Goal: Task Accomplishment & Management: Manage account settings

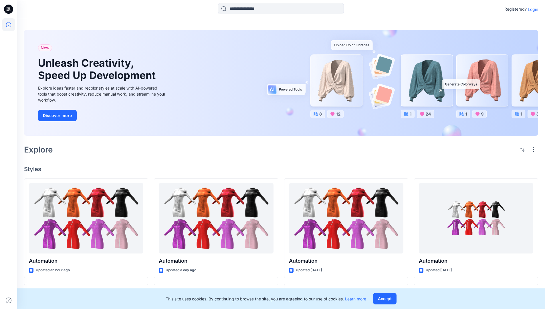
click at [532, 9] on p "Login" at bounding box center [533, 9] width 10 height 6
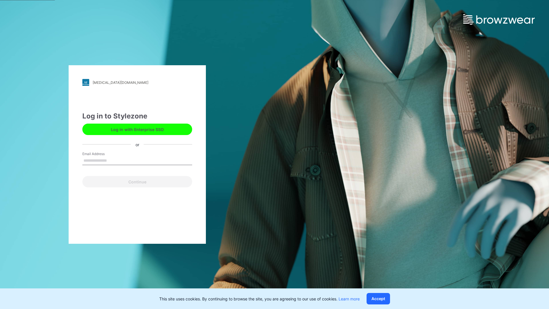
click at [113, 160] on input "Email Address" at bounding box center [137, 161] width 110 height 9
type input "**********"
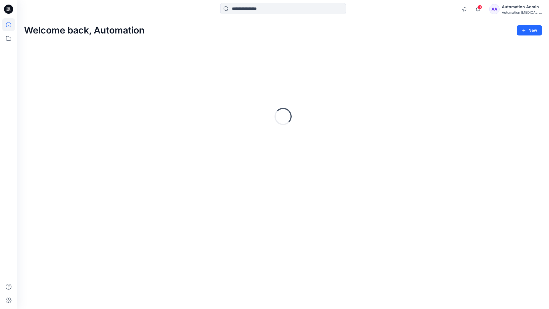
click at [11, 25] on icon at bounding box center [8, 24] width 5 height 5
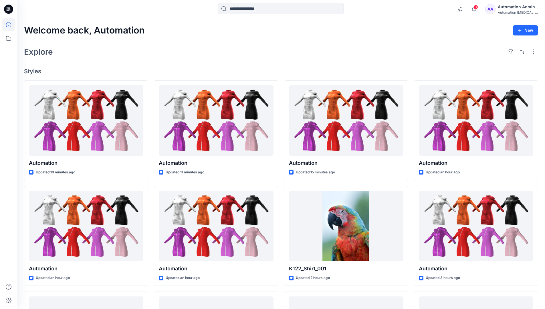
click at [519, 7] on div "Automation Admin" at bounding box center [518, 6] width 40 height 7
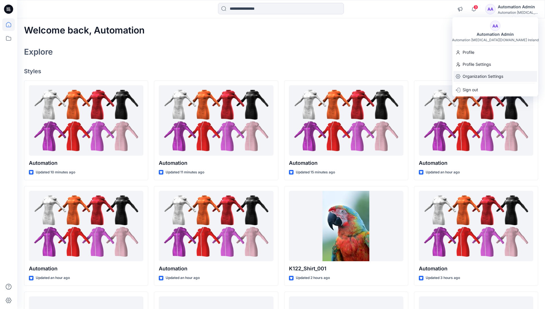
click at [490, 76] on p "Organization Settings" at bounding box center [483, 76] width 41 height 11
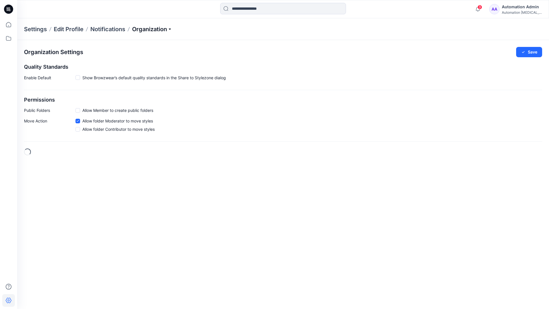
click at [171, 28] on p "Organization" at bounding box center [152, 29] width 40 height 8
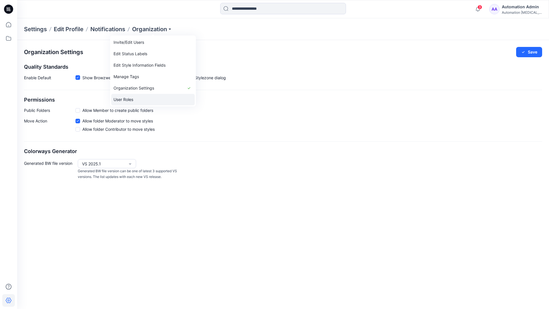
click at [135, 99] on link "User Roles" at bounding box center [153, 99] width 84 height 11
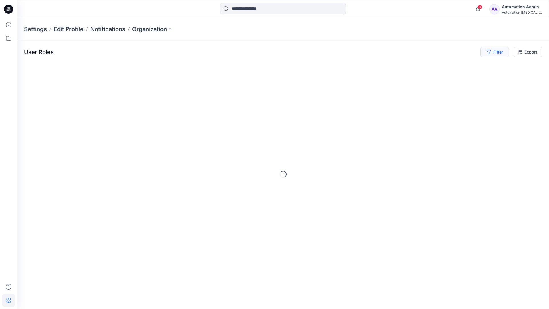
click at [497, 54] on button "Filter" at bounding box center [495, 52] width 29 height 10
click at [460, 67] on div at bounding box center [474, 67] width 59 height 7
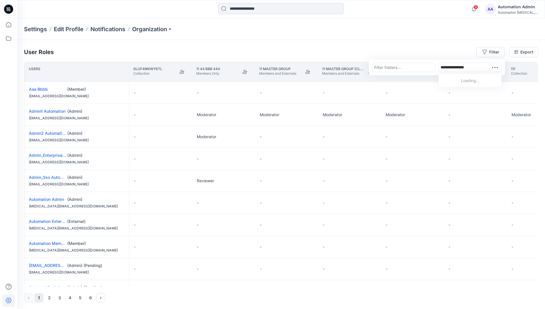
type input "**********"
click at [461, 80] on p "Automation Member" at bounding box center [471, 81] width 38 height 7
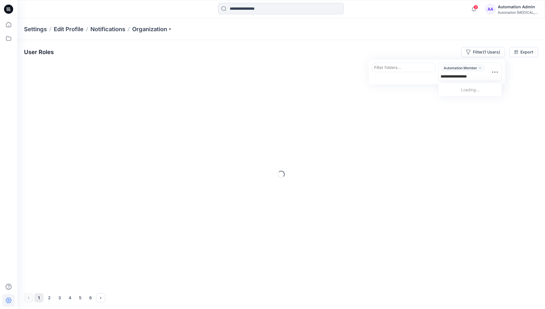
type input "**********"
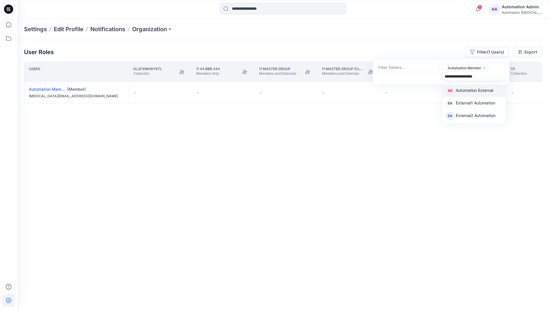
click at [492, 90] on p "Automation External" at bounding box center [474, 90] width 37 height 7
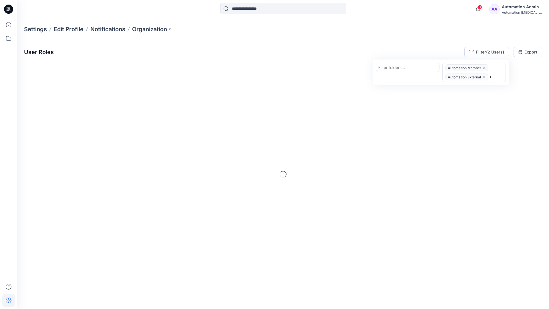
type input "*****"
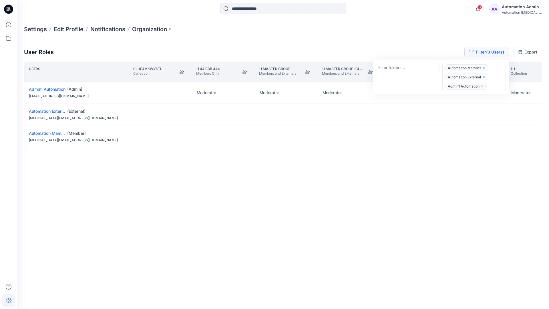
click at [479, 49] on button "Filter (3 Users)" at bounding box center [487, 52] width 45 height 10
click at [487, 54] on button "Filter (3 Users)" at bounding box center [487, 52] width 45 height 10
click at [485, 76] on icon "close" at bounding box center [484, 76] width 3 height 3
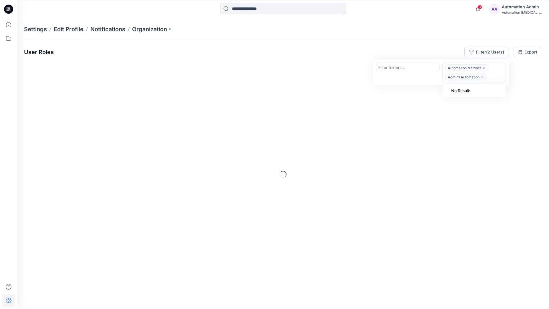
click at [483, 76] on icon "close" at bounding box center [482, 76] width 3 height 3
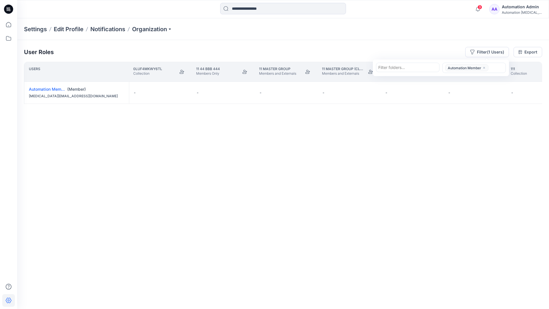
click at [485, 67] on icon "close" at bounding box center [484, 67] width 3 height 3
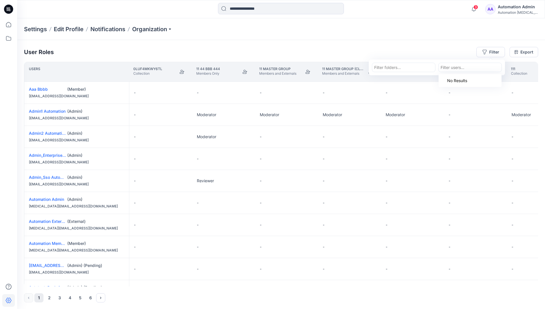
click at [410, 46] on div "User Roles Filter Filter folders... option Automation Member, deselected. Use U…" at bounding box center [281, 174] width 528 height 269
click at [523, 7] on div "Automation Admin" at bounding box center [518, 6] width 40 height 7
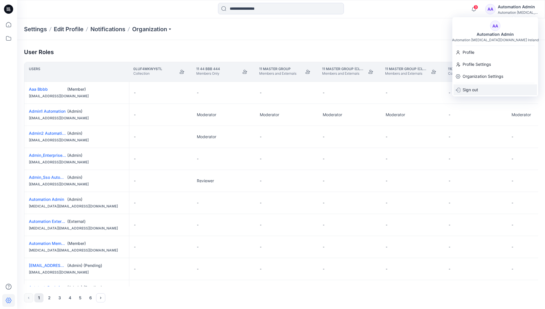
click at [489, 88] on div "Sign out" at bounding box center [496, 89] width 84 height 11
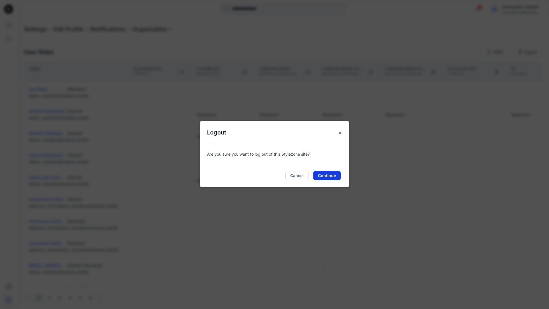
click at [326, 174] on button "Continue" at bounding box center [327, 175] width 28 height 9
